Goal: Task Accomplishment & Management: Use online tool/utility

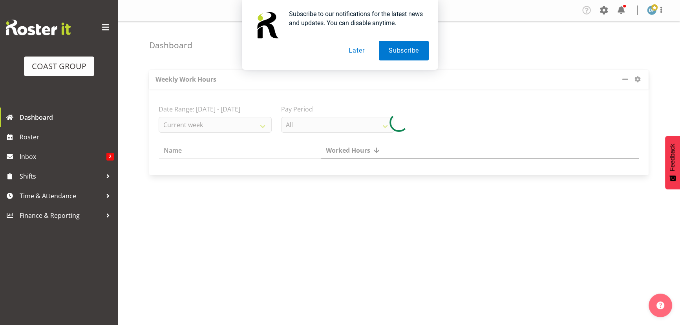
click at [362, 49] on button "Later" at bounding box center [356, 51] width 35 height 20
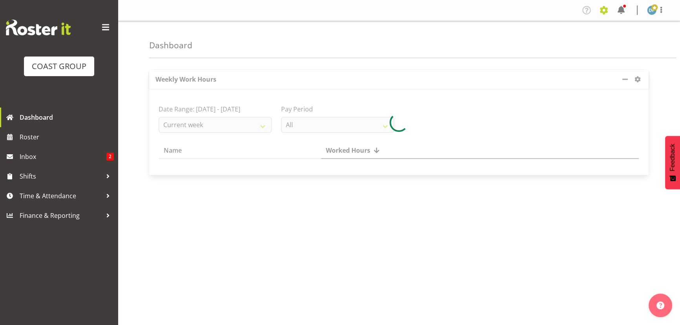
click at [601, 9] on span at bounding box center [603, 10] width 13 height 13
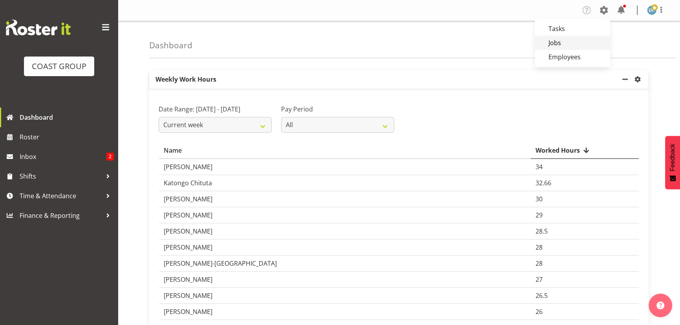
click at [547, 43] on link "Jobs" at bounding box center [572, 43] width 75 height 14
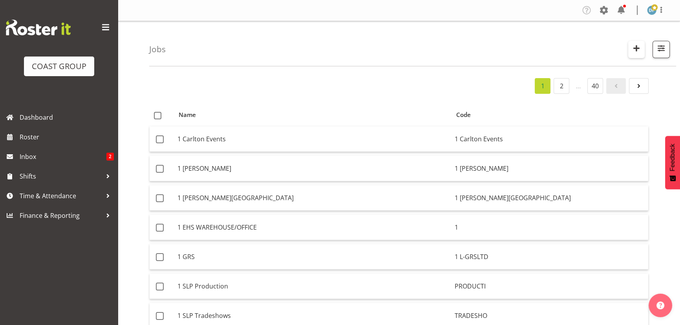
click at [637, 47] on span "button" at bounding box center [636, 48] width 10 height 10
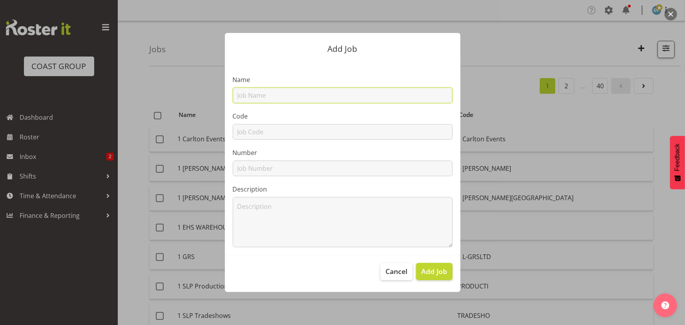
click at [274, 90] on input "text" at bounding box center [343, 96] width 220 height 16
type input "22511011 - Tourism Australia @ BEE"
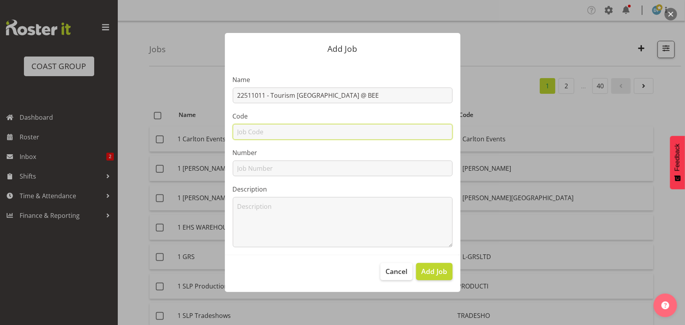
click at [266, 132] on input "text" at bounding box center [343, 132] width 220 height 16
type input "22511011"
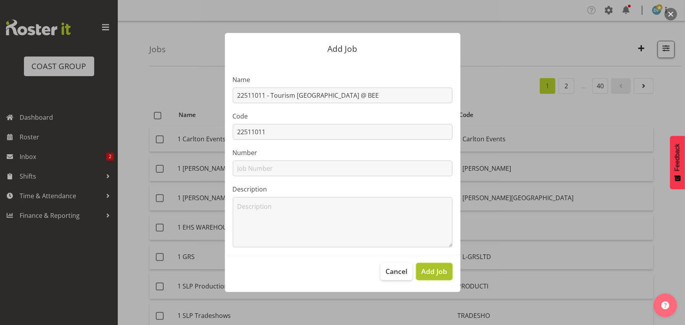
click at [436, 271] on span "Add Job" at bounding box center [434, 271] width 26 height 10
